Goal: Information Seeking & Learning: Understand process/instructions

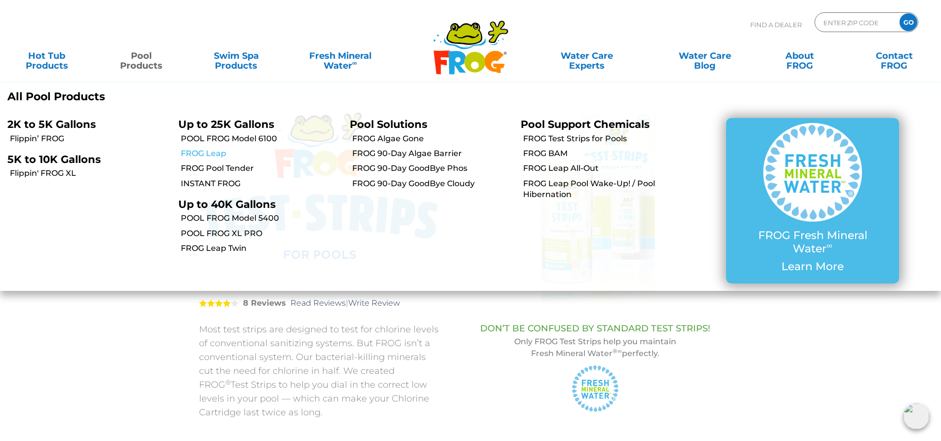
click at [211, 151] on link "FROG Leap" at bounding box center [261, 153] width 161 height 11
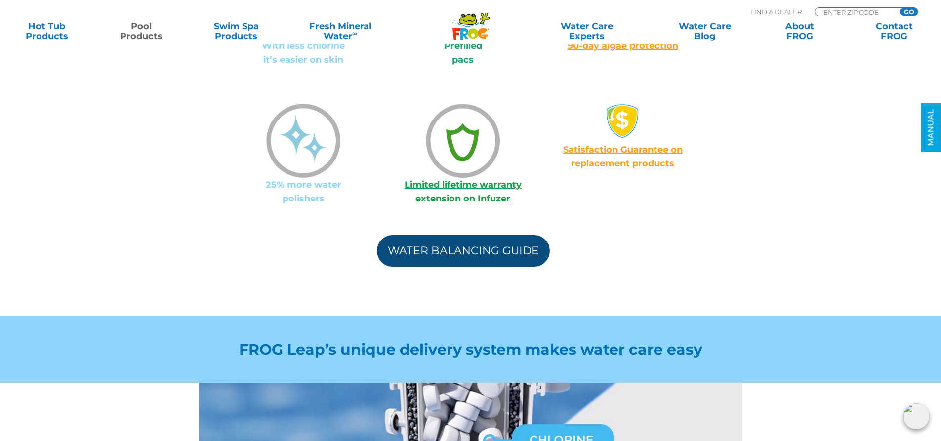
scroll to position [939, 0]
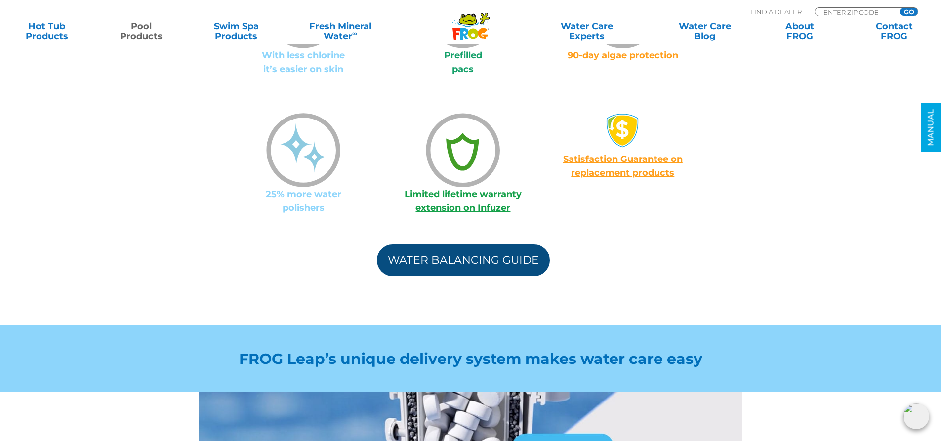
click at [460, 251] on link "Water Balancing Guide" at bounding box center [463, 261] width 173 height 32
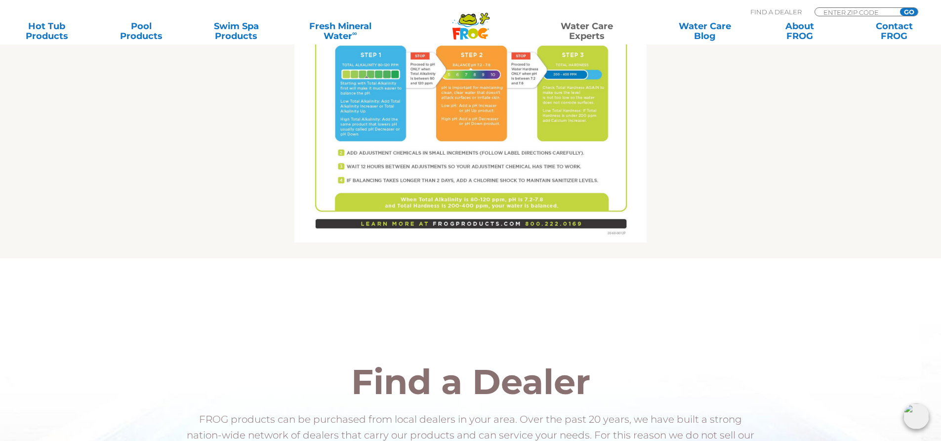
scroll to position [692, 0]
